Goal: Task Accomplishment & Management: Manage account settings

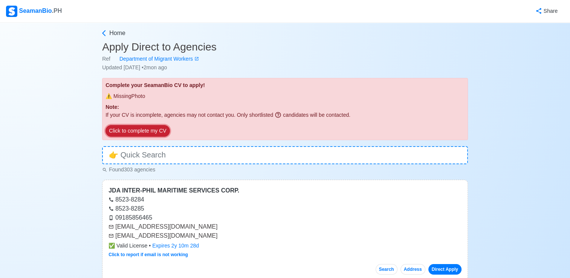
click at [152, 132] on button "Click to complete my CV" at bounding box center [138, 131] width 64 height 12
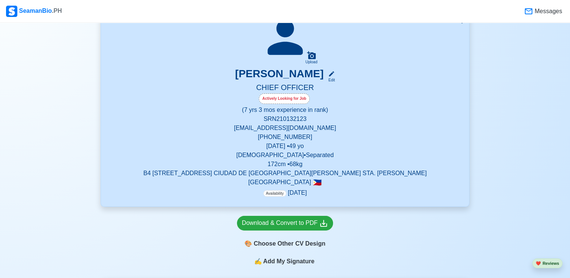
scroll to position [151, 0]
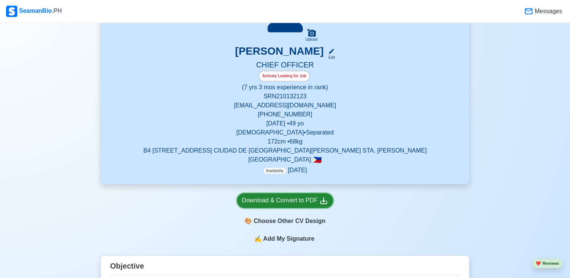
click at [305, 204] on div "Download & Convert to PDF" at bounding box center [285, 200] width 86 height 9
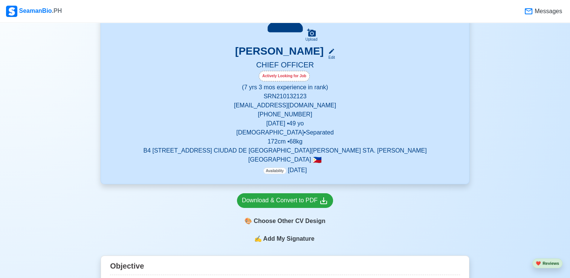
click at [390, 221] on div "Download & Convert to PDF 🎨 Choose Other CV Design" at bounding box center [285, 209] width 369 height 50
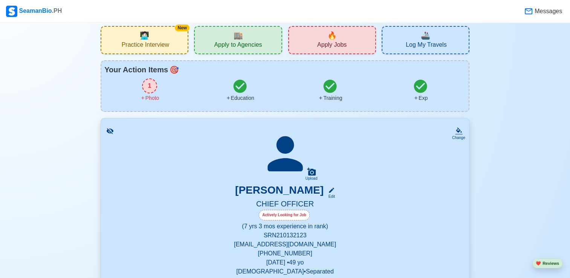
scroll to position [0, 0]
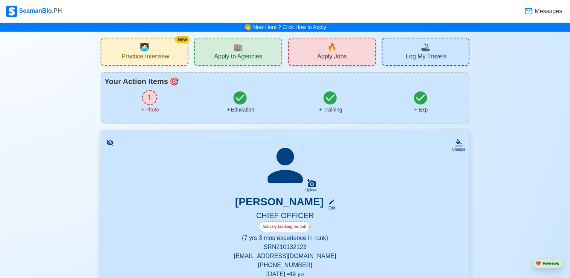
click at [233, 54] on span "Apply to Agencies" at bounding box center [238, 57] width 48 height 9
click at [241, 102] on icon at bounding box center [239, 97] width 13 height 13
click at [291, 185] on icon at bounding box center [285, 165] width 53 height 53
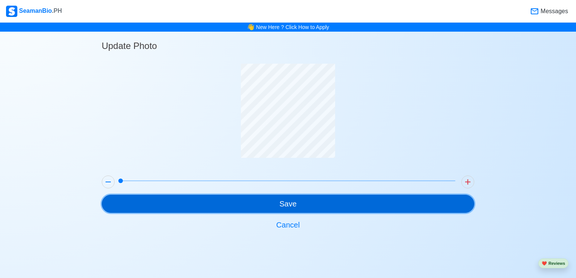
click at [335, 204] on button "Save" at bounding box center [288, 204] width 373 height 18
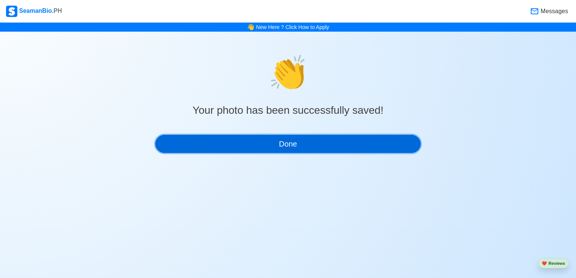
click at [300, 145] on button "Done" at bounding box center [287, 144] width 265 height 18
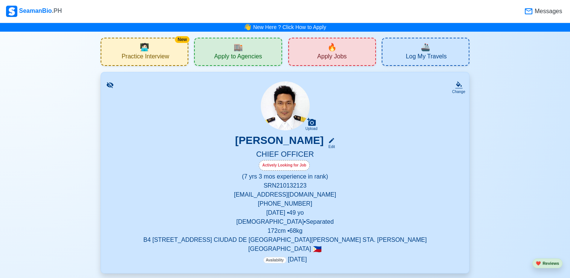
click at [289, 168] on div "Actively Looking for Job" at bounding box center [284, 165] width 51 height 11
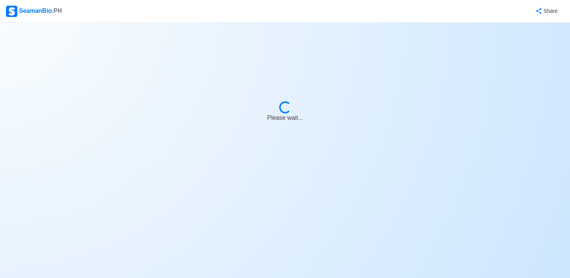
select select "Actively Looking for Job"
select select "Visible for Hiring"
select select "Separated"
select select "[DEMOGRAPHIC_DATA]"
select select "PH"
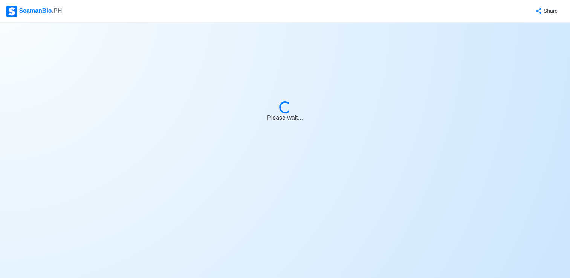
select select "7"
select select "3"
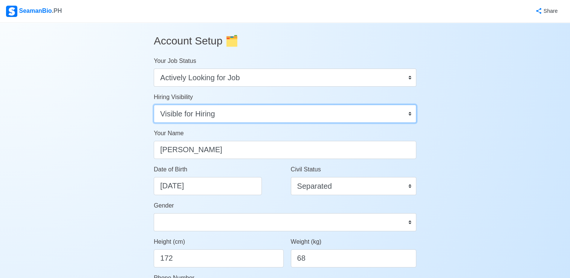
click at [372, 122] on select "Visible for Hiring Not Visible for Hiring" at bounding box center [285, 114] width 263 height 18
click at [154, 105] on select "Visible for Hiring Not Visible for Hiring" at bounding box center [285, 114] width 263 height 18
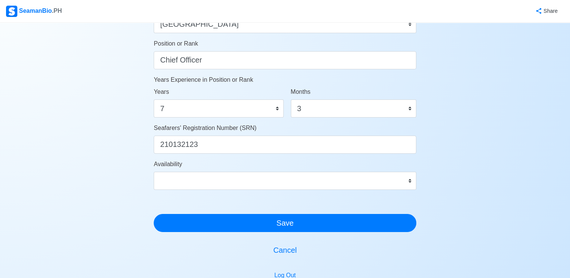
scroll to position [377, 0]
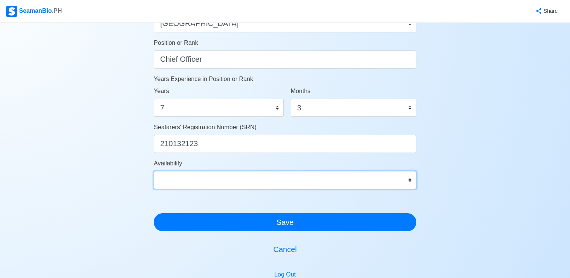
click at [406, 182] on select "Immediate [DATE] [DATE] [DATE] [DATE] [DATE] [DATE] [DATE] [DATE] [DATE]" at bounding box center [285, 180] width 263 height 18
select select "1769875200000"
click at [154, 171] on select "Immediate [DATE] [DATE] [DATE] [DATE] [DATE] [DATE] [DATE] [DATE] [DATE]" at bounding box center [285, 180] width 263 height 18
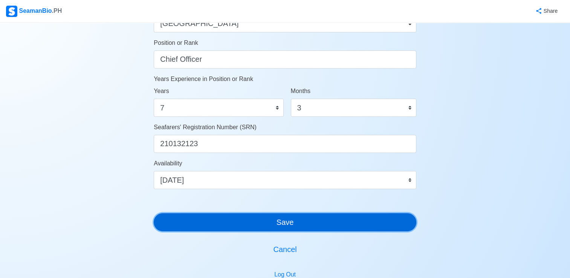
click at [327, 226] on button "Save" at bounding box center [285, 222] width 263 height 18
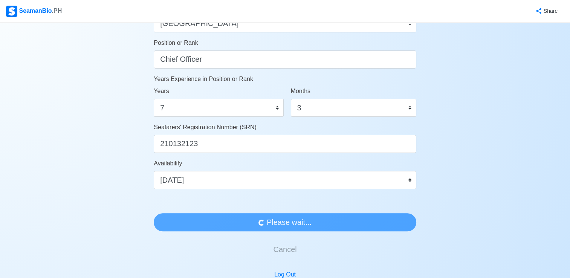
scroll to position [0, 0]
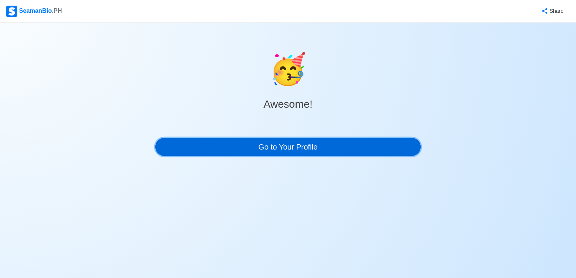
click at [339, 148] on link "Go to Your Profile" at bounding box center [287, 147] width 265 height 18
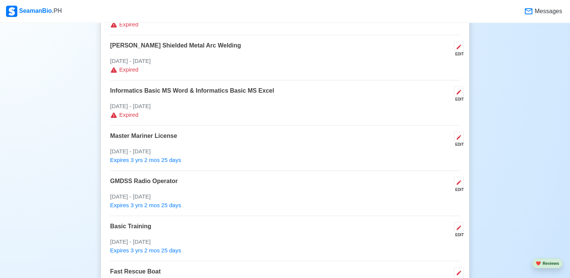
scroll to position [1018, 0]
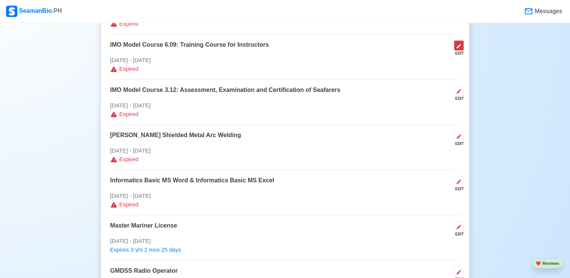
click at [460, 48] on icon at bounding box center [459, 46] width 6 height 6
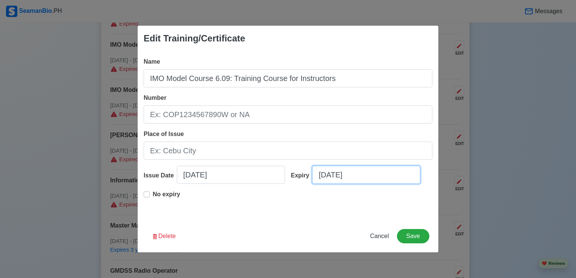
click at [377, 179] on input "[DATE]" at bounding box center [366, 175] width 108 height 18
select select "****"
select select "*********"
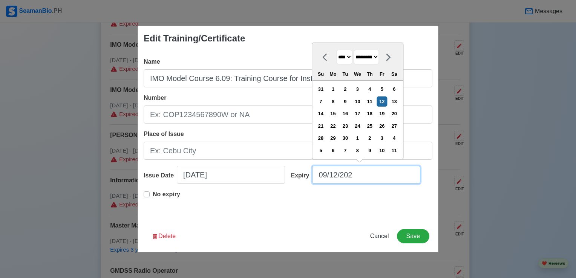
type input "[DATE]"
select select "****"
type input "09/12/2"
select select "****"
type input "09/12/"
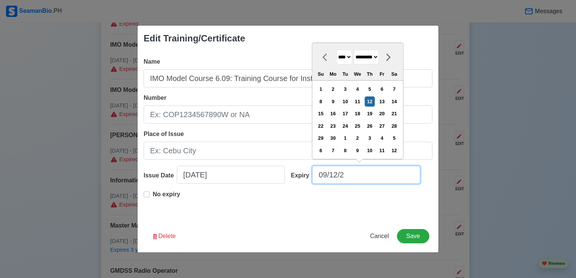
select select "****"
type input "09/12/"
select select "*******"
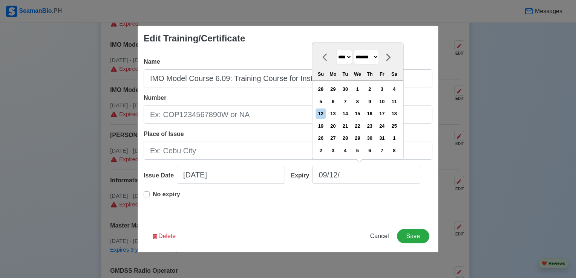
click at [351, 58] on select "**** **** **** **** **** **** **** **** **** **** **** **** **** **** **** ****…" at bounding box center [344, 57] width 16 height 15
select select "****"
click at [336, 50] on select "**** **** **** **** **** **** **** **** **** **** **** **** **** **** **** ****…" at bounding box center [344, 57] width 16 height 15
click at [355, 178] on input "09/12/" at bounding box center [366, 175] width 108 height 18
click at [379, 60] on select "******* ******** ***** ***** *** **** **** ****** ********* ******* ******** **…" at bounding box center [365, 57] width 25 height 15
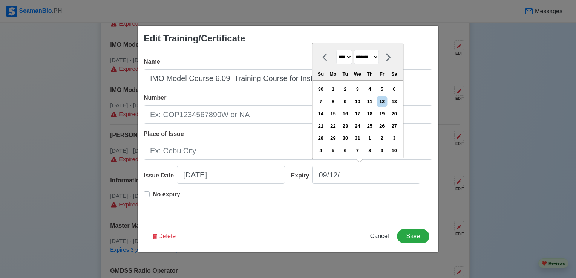
select select "*********"
click at [356, 50] on select "******* ******** ***** ***** *** **** **** ****** ********* ******* ******** **…" at bounding box center [365, 57] width 25 height 15
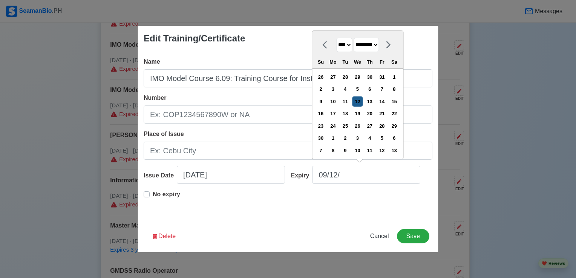
click at [363, 101] on div "12" at bounding box center [357, 101] width 10 height 10
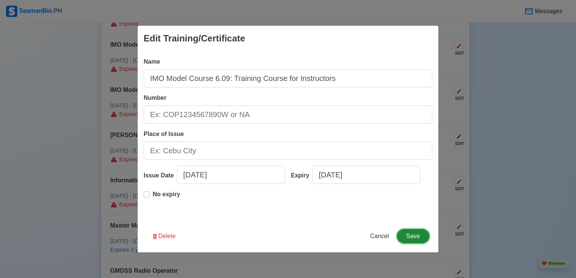
click at [413, 237] on button "Save" at bounding box center [413, 236] width 32 height 14
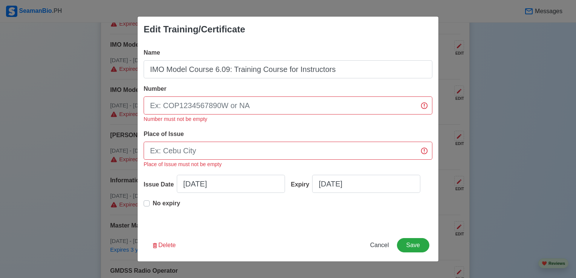
click at [153, 204] on label "No expiry" at bounding box center [167, 206] width 28 height 15
type input "[DATE]"
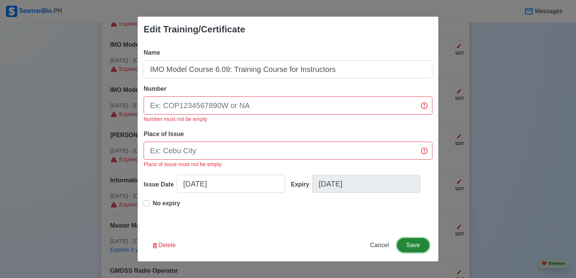
click at [413, 246] on button "Save" at bounding box center [413, 245] width 32 height 14
click at [415, 243] on button "Save" at bounding box center [413, 245] width 32 height 14
click at [348, 47] on div "Name IMO Model Course 6.09: Training Course for Instructors Number Number must …" at bounding box center [288, 135] width 301 height 187
click at [386, 245] on span "Cancel" at bounding box center [379, 245] width 19 height 6
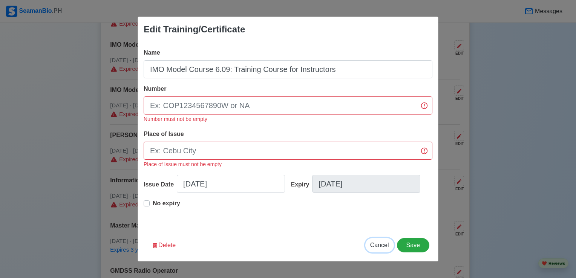
type input "[DATE]"
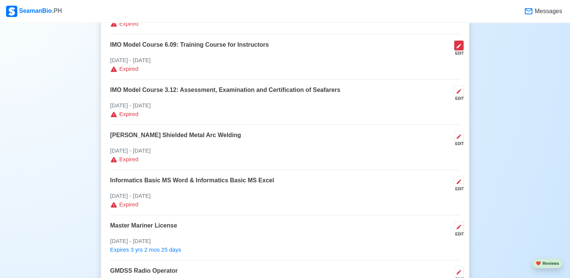
click at [459, 48] on icon at bounding box center [459, 46] width 6 height 6
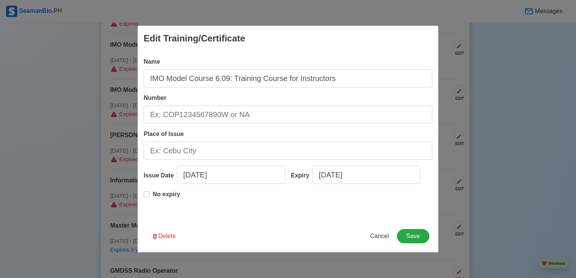
click at [161, 197] on p "No expiry" at bounding box center [167, 194] width 28 height 9
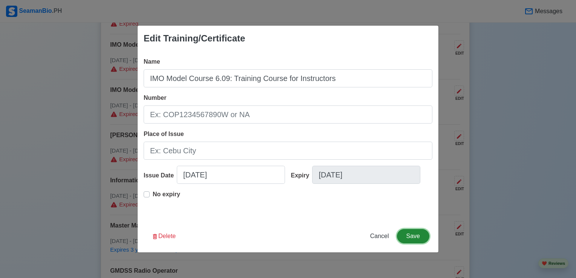
click at [415, 236] on button "Save" at bounding box center [413, 236] width 32 height 14
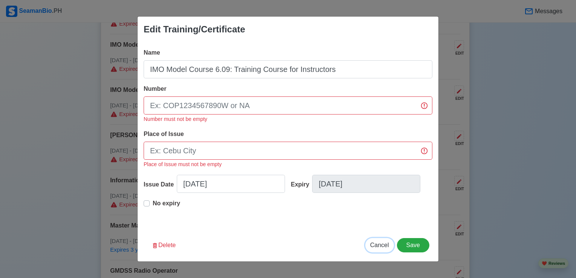
click at [383, 245] on span "Cancel" at bounding box center [379, 245] width 19 height 6
type input "[DATE]"
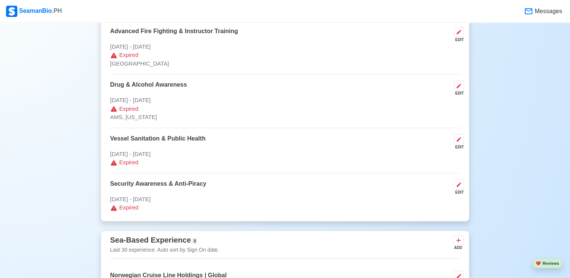
scroll to position [2261, 0]
